Goal: Information Seeking & Learning: Find specific page/section

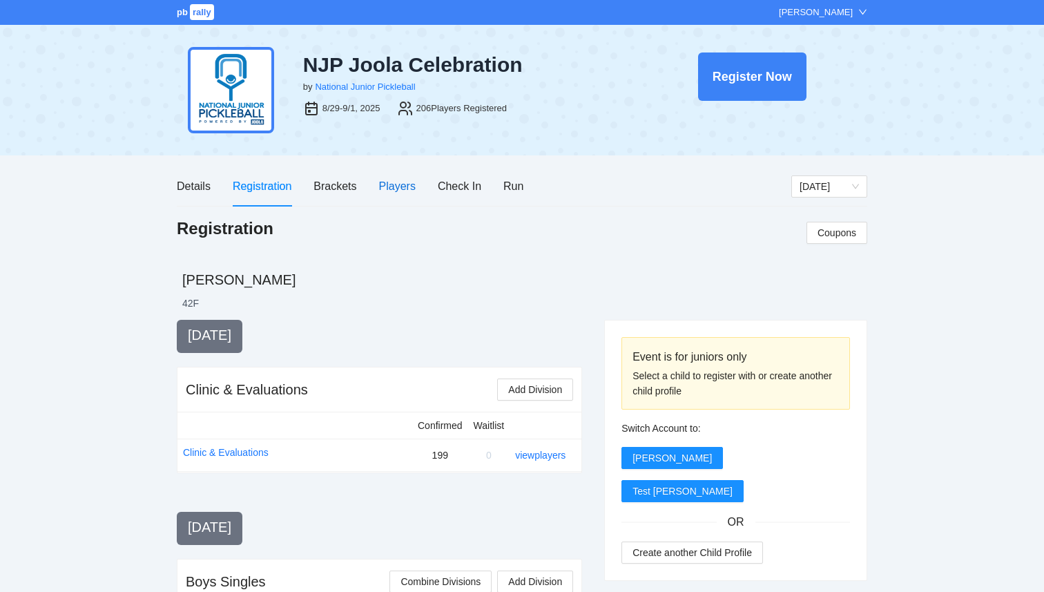
click at [407, 191] on div "Players" at bounding box center [397, 185] width 37 height 17
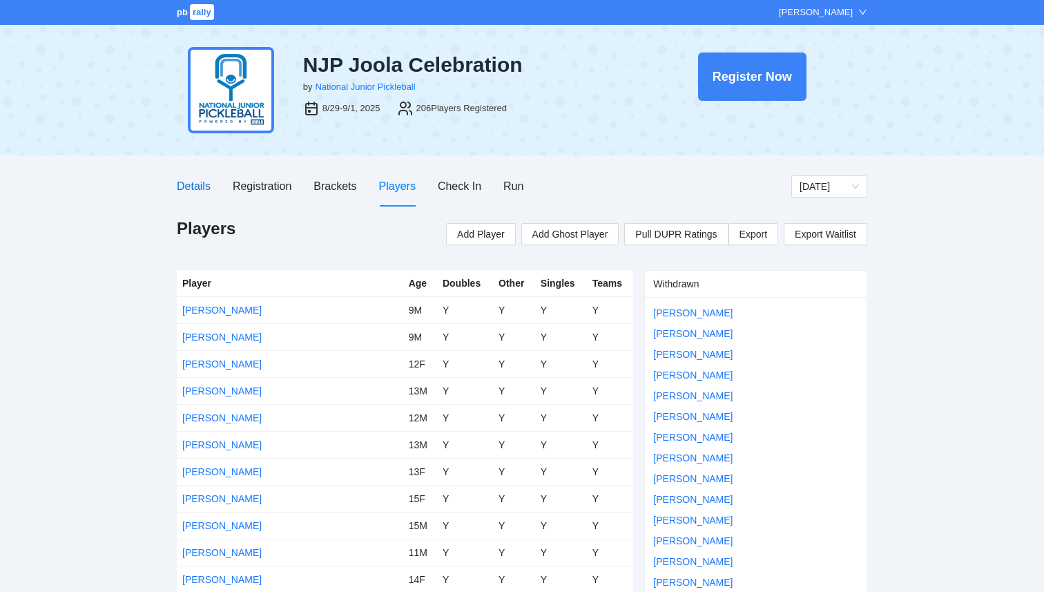
click at [202, 184] on div "Details" at bounding box center [194, 185] width 34 height 17
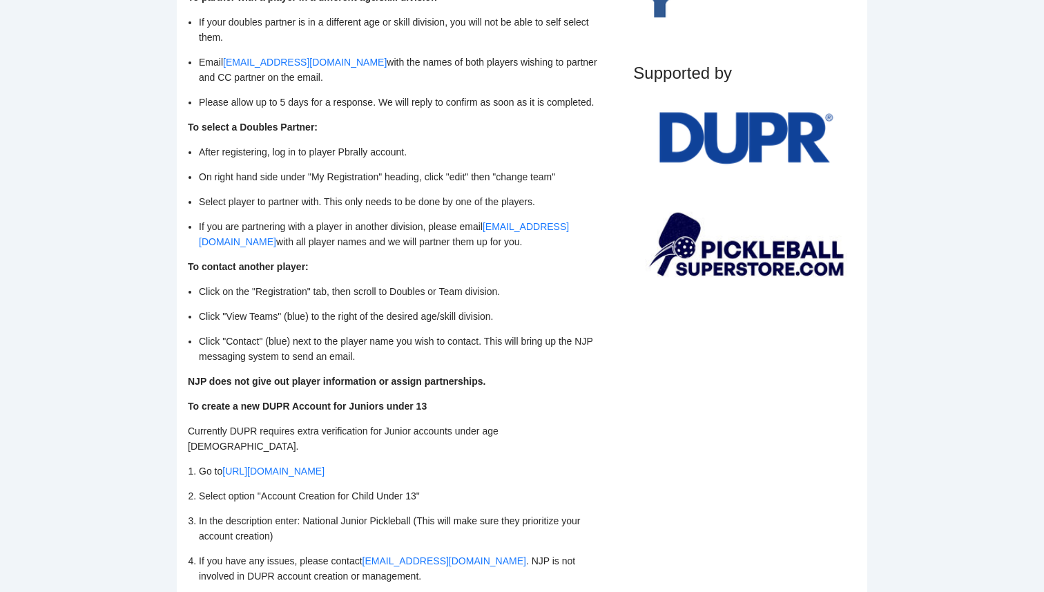
scroll to position [1396, 0]
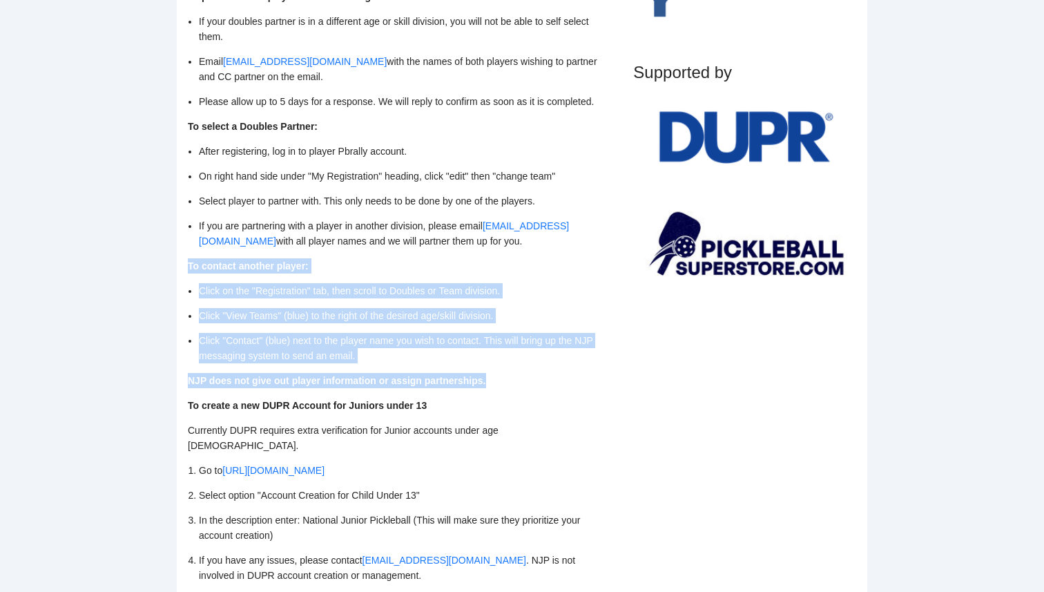
drag, startPoint x: 189, startPoint y: 276, endPoint x: 520, endPoint y: 410, distance: 356.9
copy div "To contact another player: Click on the "Registration" tab, then scroll to Doub…"
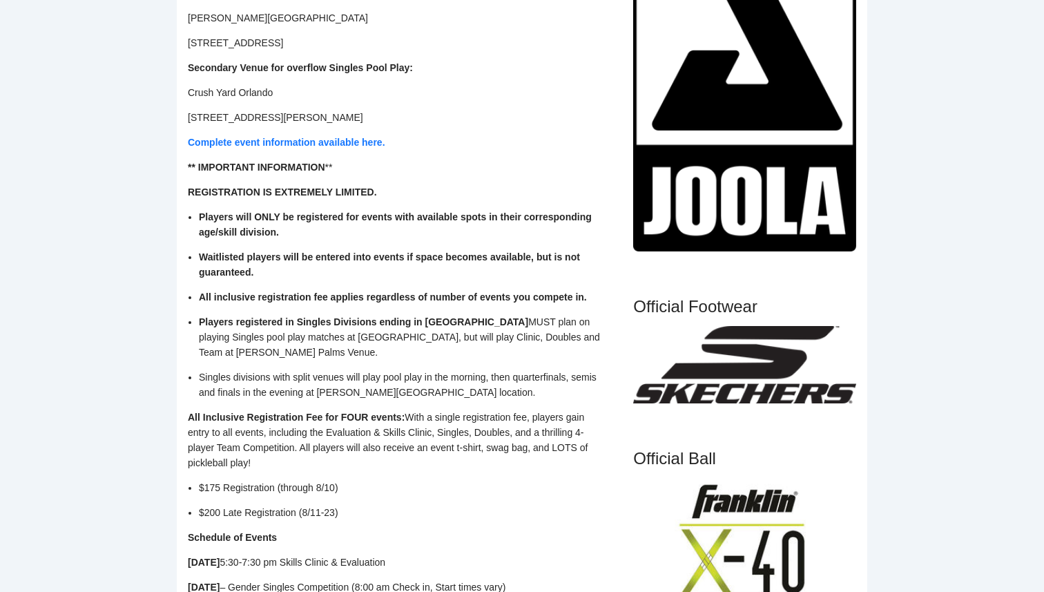
scroll to position [0, 0]
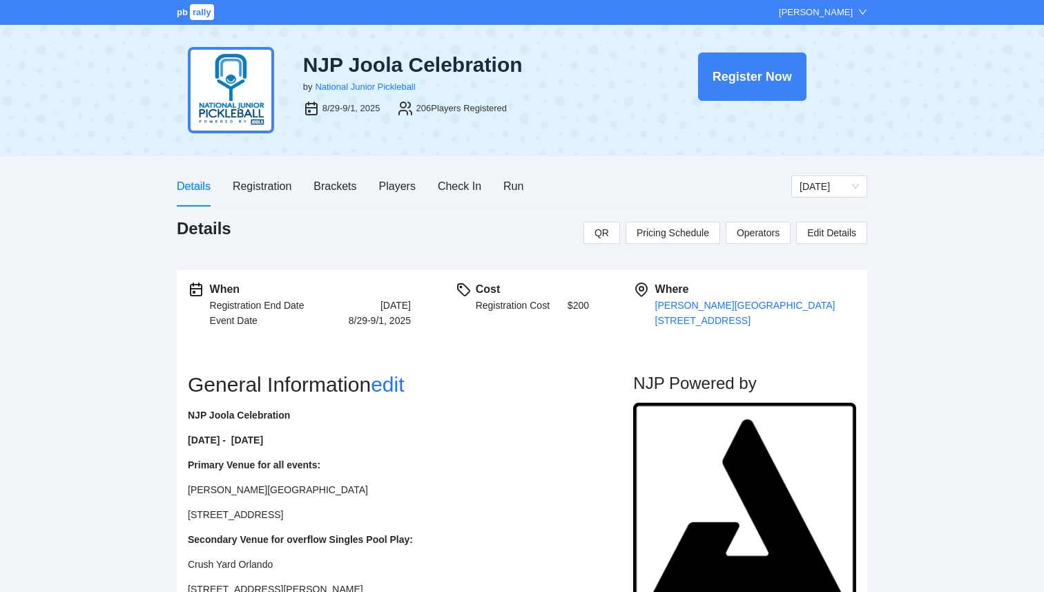
click at [191, 13] on span "rally" at bounding box center [202, 12] width 24 height 16
